Goal: Task Accomplishment & Management: Manage account settings

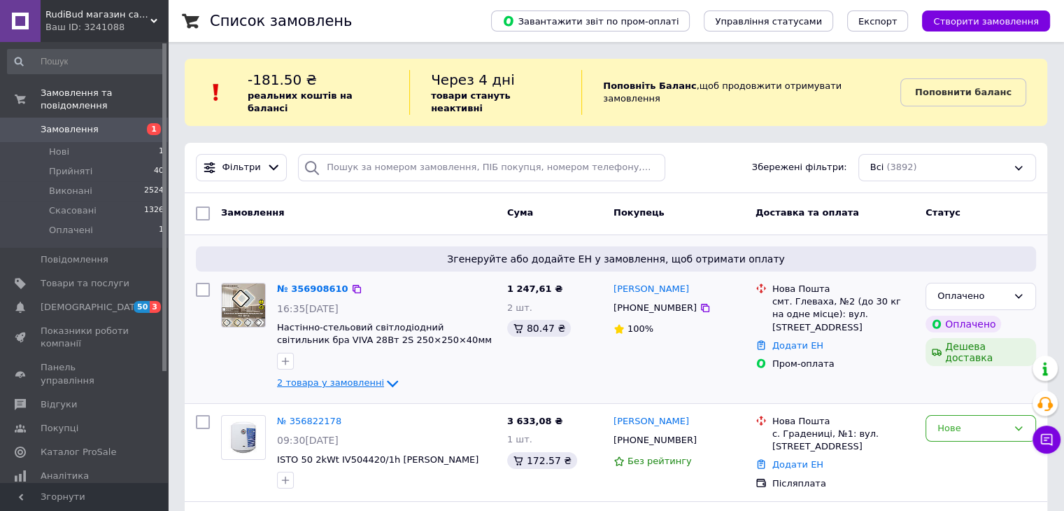
click at [358, 378] on span "2 товара у замовленні" at bounding box center [330, 383] width 107 height 10
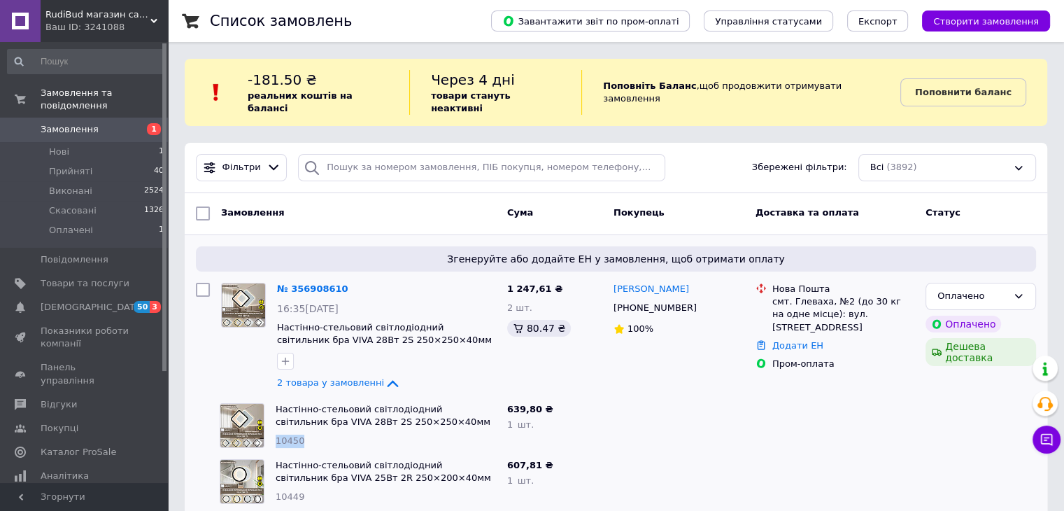
drag, startPoint x: 306, startPoint y: 429, endPoint x: 274, endPoint y: 436, distance: 32.2
click at [274, 436] on div "Настінно-стельовий світлодіодний світильник бра VIVA 28Вт 2S 250×250×40мм Чорно…" at bounding box center [386, 425] width 232 height 56
copy span "10450"
click at [1018, 281] on div "«Дешева доставка» для продавця [GEOGRAPHIC_DATA] на Prom." at bounding box center [940, 284] width 175 height 64
click at [1021, 290] on icon at bounding box center [1018, 295] width 11 height 11
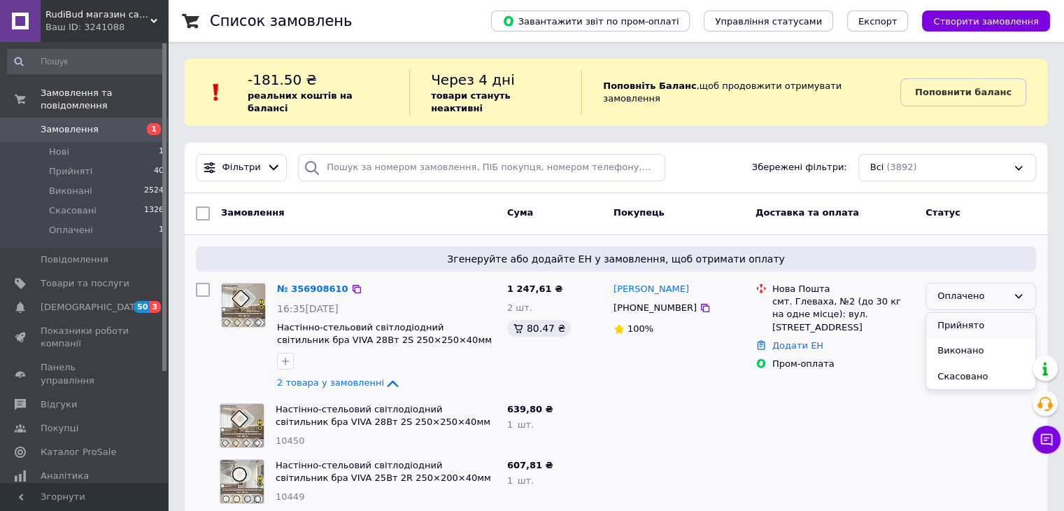
click at [1016, 313] on li "Прийнято" at bounding box center [980, 326] width 109 height 26
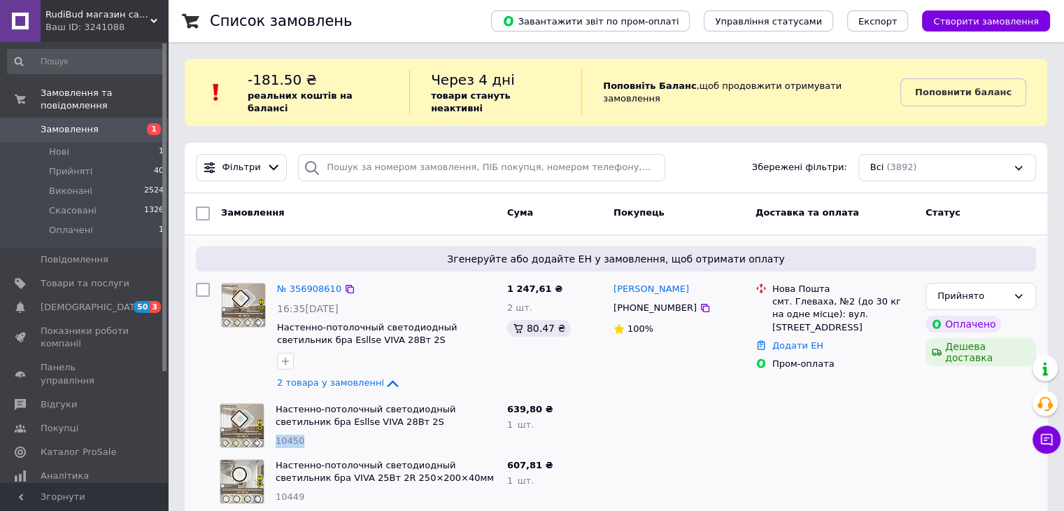
click at [277, 434] on div "10450" at bounding box center [386, 440] width 220 height 13
copy span "10450"
click at [297, 283] on link "№ 356908610" at bounding box center [309, 288] width 64 height 10
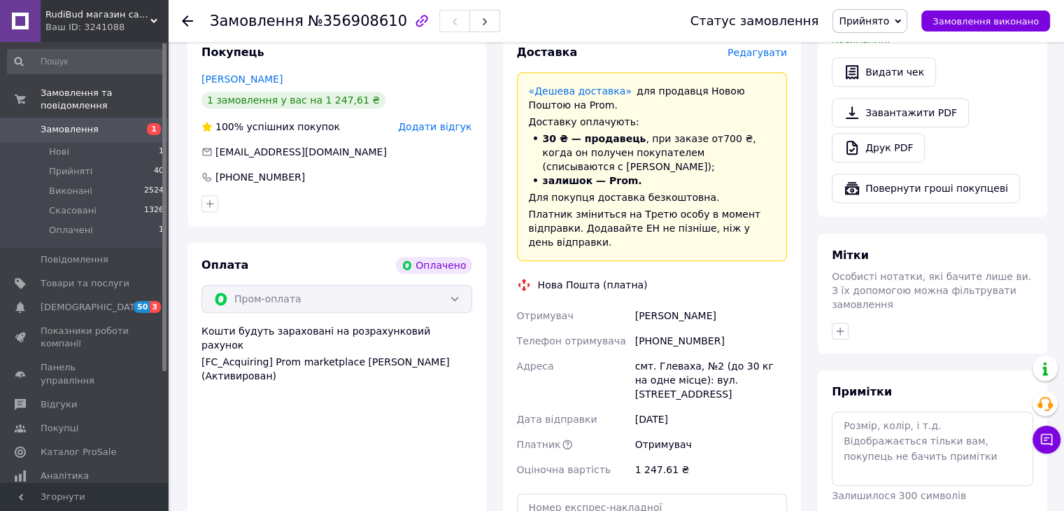
scroll to position [909, 0]
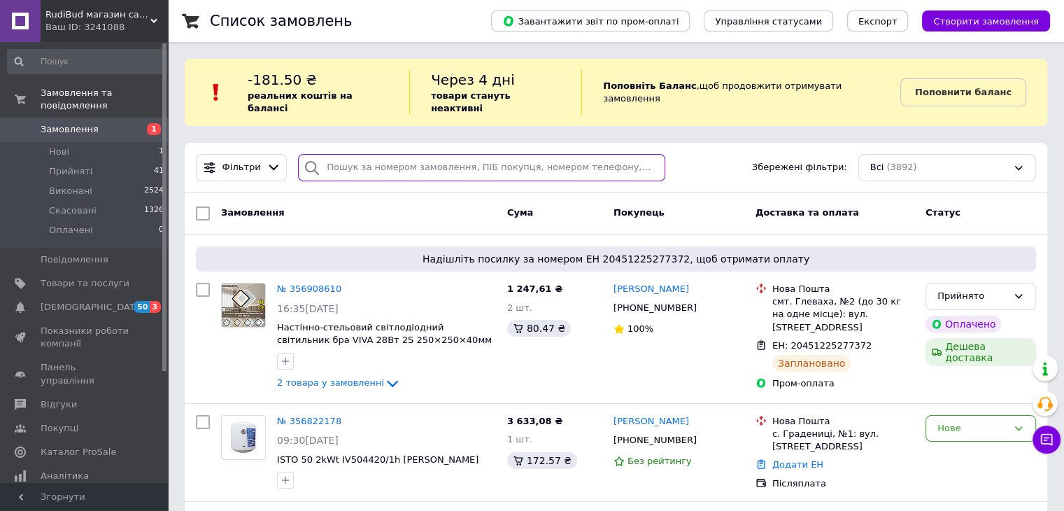
click at [393, 154] on input "search" at bounding box center [481, 167] width 367 height 27
paste input "356824129"
type input "356824129"
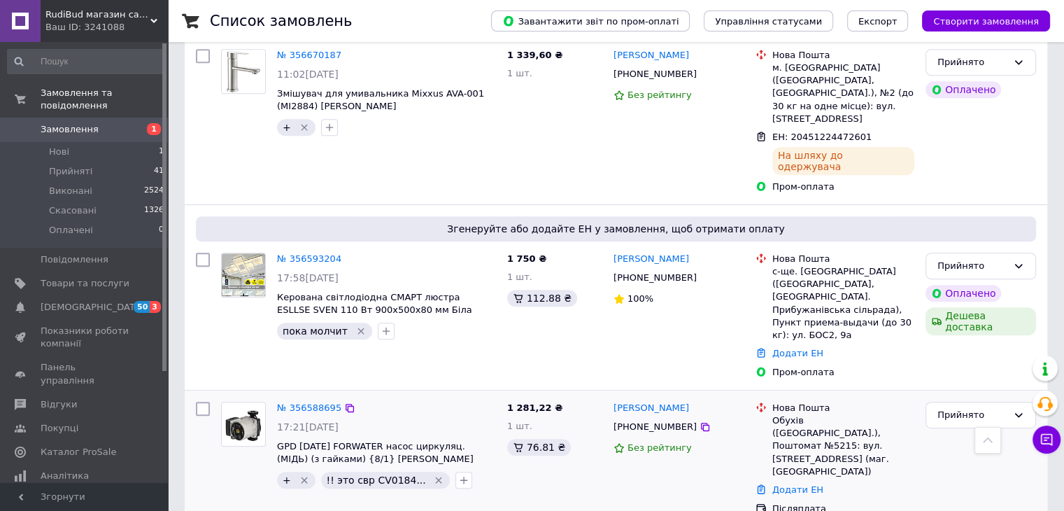
scroll to position [630, 0]
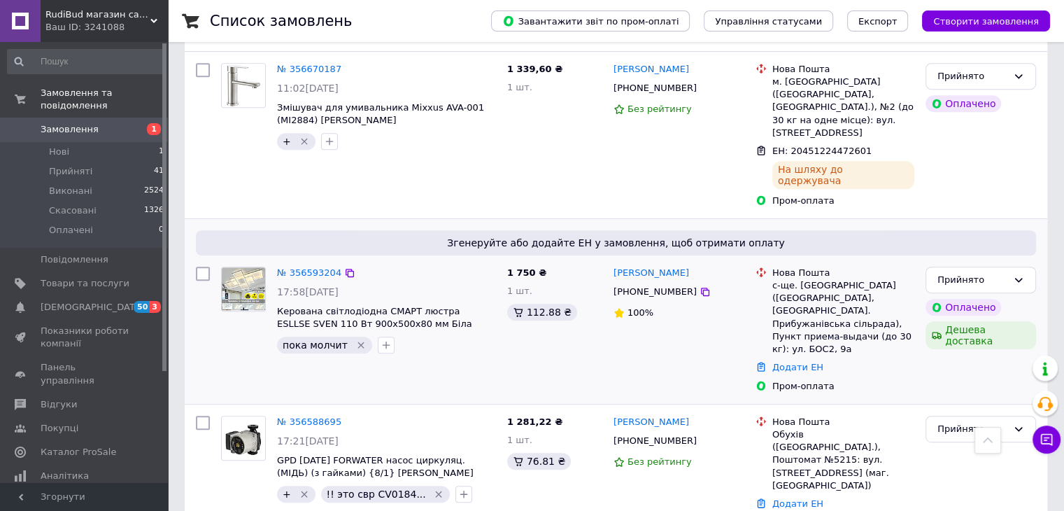
click at [448, 305] on div "№ 356593204 17:58, 10.08.2025 Керована світлодіодна СМАРТ люстра ESLLSE SVEN 11…" at bounding box center [358, 329] width 286 height 137
click at [355, 339] on icon "Видалити мітку" at bounding box center [360, 344] width 11 height 11
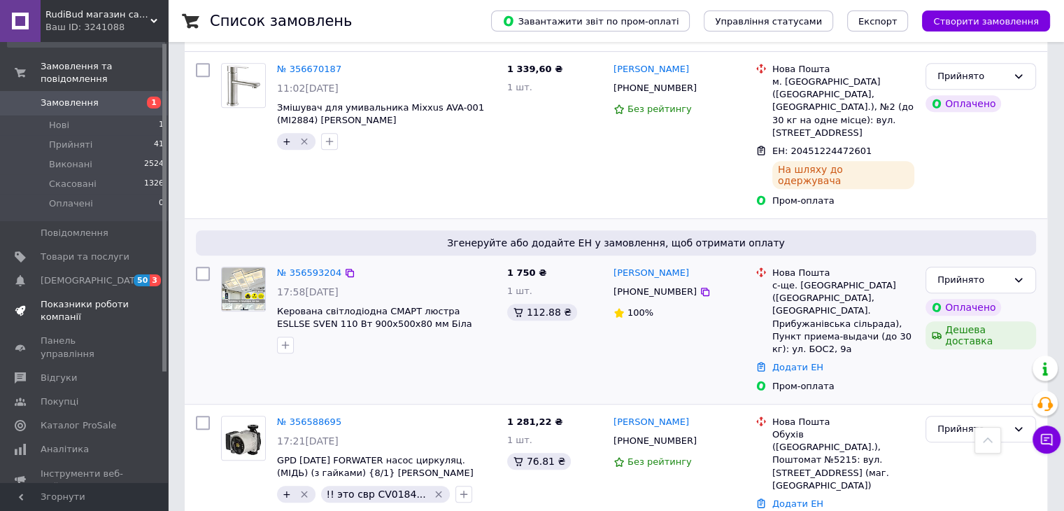
scroll to position [70, 0]
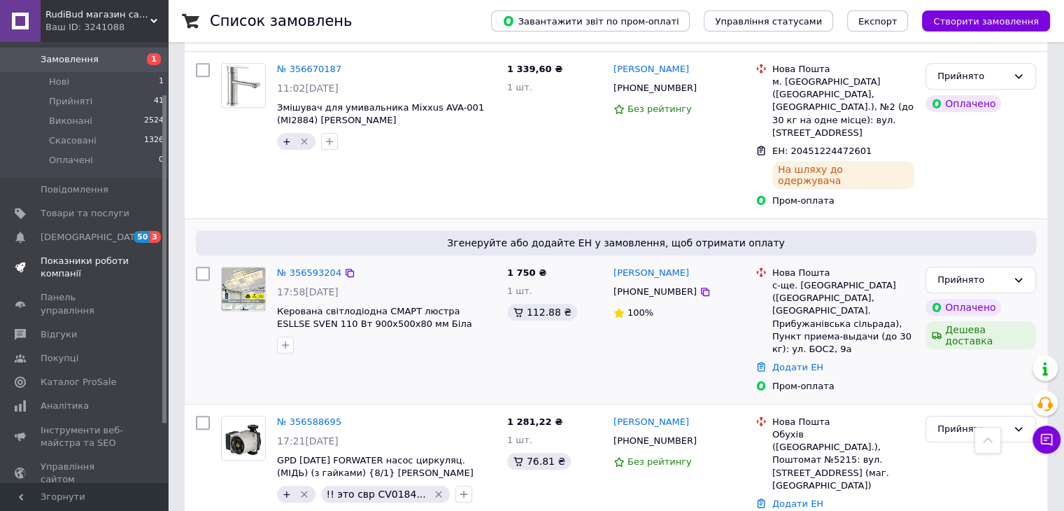
click at [71, 255] on span "Показники роботи компанії" at bounding box center [85, 267] width 89 height 25
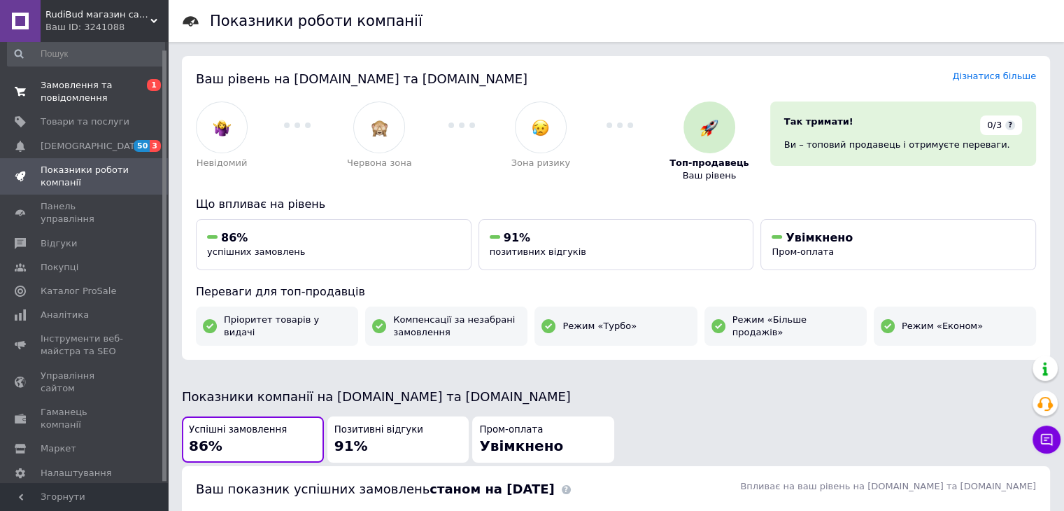
click at [77, 93] on span "Замовлення та повідомлення" at bounding box center [85, 91] width 89 height 25
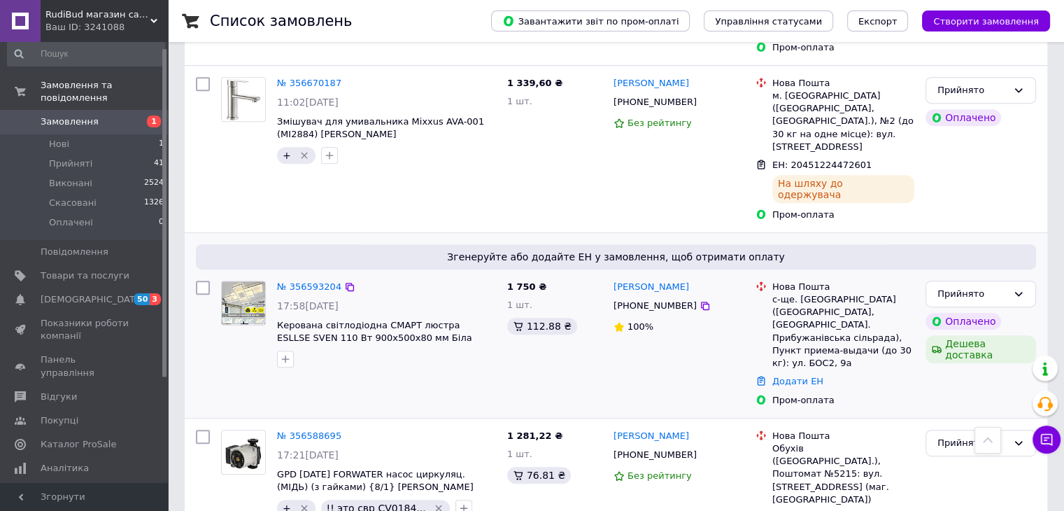
scroll to position [630, 0]
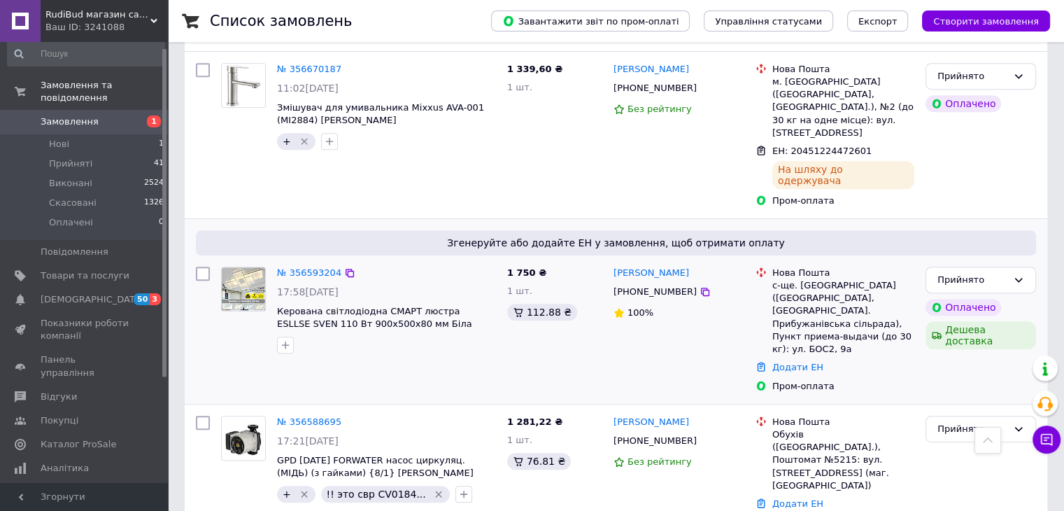
click at [644, 296] on div "Ростислав Стратиенко +380950428220 100%" at bounding box center [679, 329] width 142 height 137
